Goal: Information Seeking & Learning: Check status

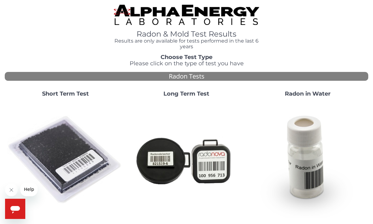
click at [54, 153] on img at bounding box center [65, 160] width 116 height 116
click at [312, 174] on img at bounding box center [308, 160] width 116 height 116
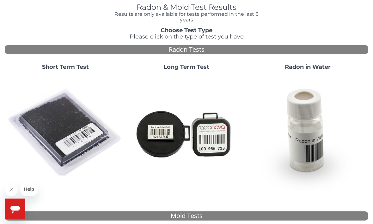
scroll to position [27, 0]
click at [48, 136] on img at bounding box center [65, 133] width 116 height 116
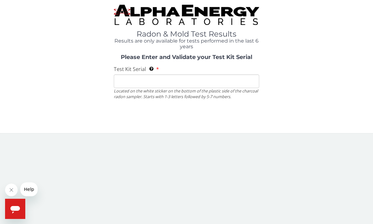
scroll to position [0, 0]
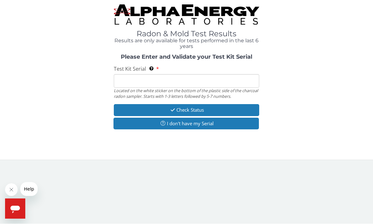
click at [128, 128] on button "I don't have my Serial" at bounding box center [185, 124] width 145 height 12
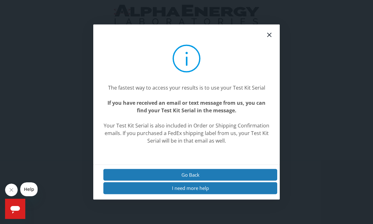
click at [268, 37] on icon at bounding box center [269, 35] width 4 height 4
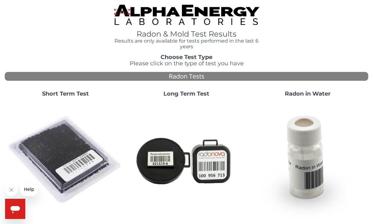
click at [60, 166] on img at bounding box center [65, 160] width 116 height 116
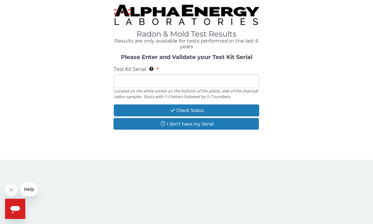
click at [128, 84] on input "Test Kit Serial Located on the white sticker on the bottom of the plastic side …" at bounding box center [186, 82] width 145 height 14
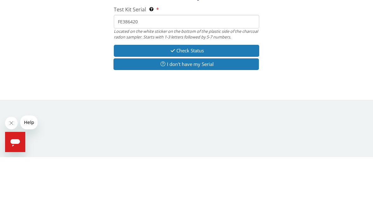
type input "FE386420"
click at [126, 112] on button "Check Status" at bounding box center [186, 118] width 145 height 12
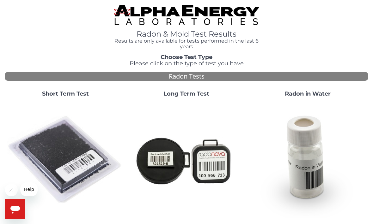
click at [52, 150] on img at bounding box center [65, 160] width 116 height 116
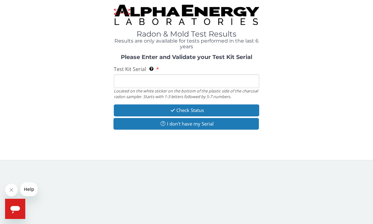
click at [127, 84] on input "Test Kit Serial Located on the white sticker on the bottom of the plastic side …" at bounding box center [186, 82] width 145 height 14
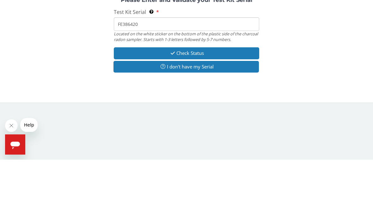
type input "FE386420"
click at [132, 112] on button "Check Status" at bounding box center [186, 118] width 145 height 12
